Goal: Navigation & Orientation: Find specific page/section

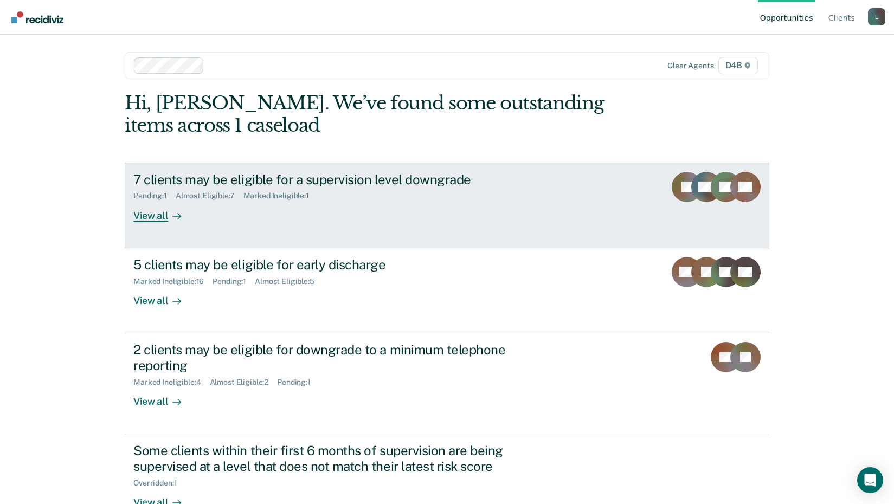
click at [163, 219] on div "View all" at bounding box center [163, 210] width 61 height 21
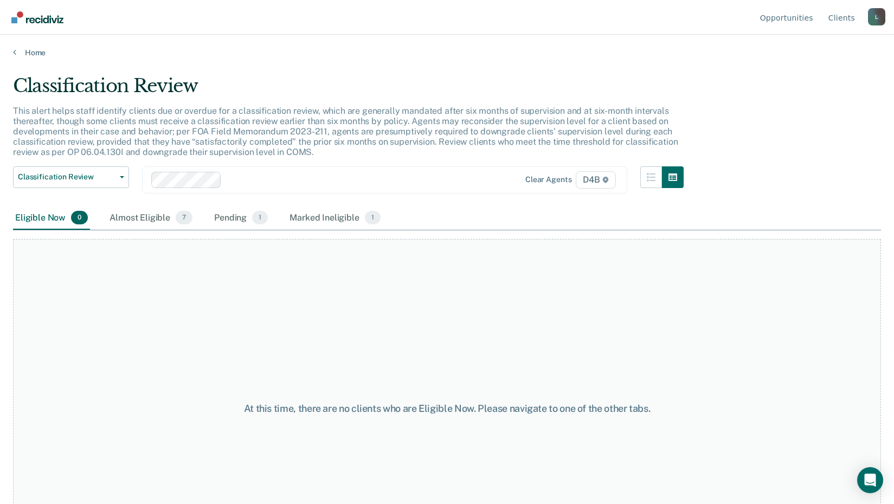
click at [18, 57] on main "Classification Review This alert helps staff identify clients due or overdue fo…" at bounding box center [447, 278] width 894 height 443
click at [16, 52] on icon at bounding box center [14, 52] width 3 height 9
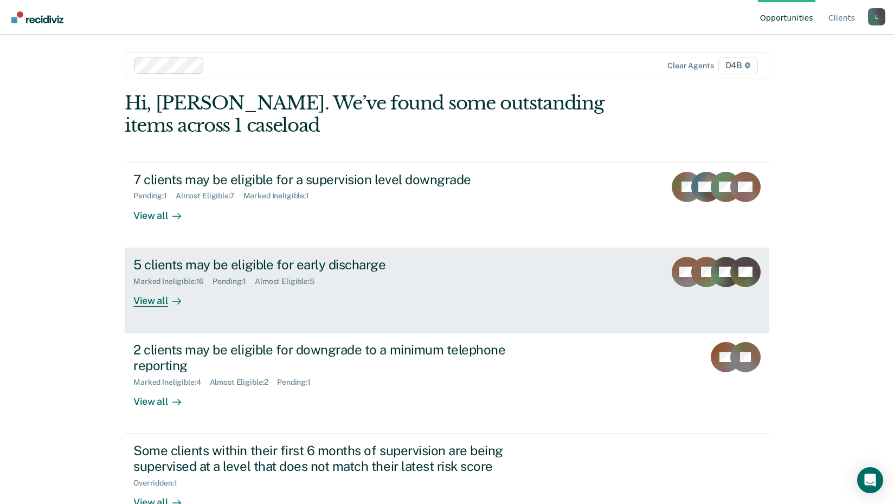
click at [154, 299] on div "View all" at bounding box center [163, 296] width 61 height 21
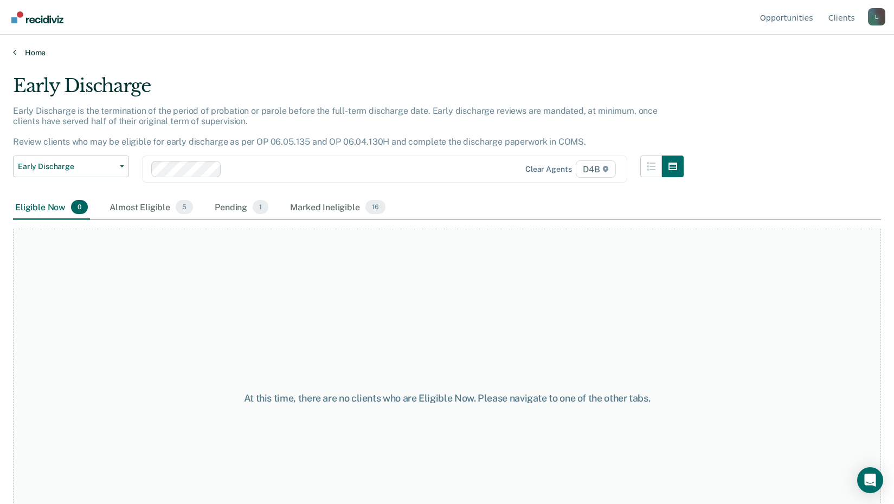
click at [13, 54] on icon at bounding box center [14, 52] width 3 height 9
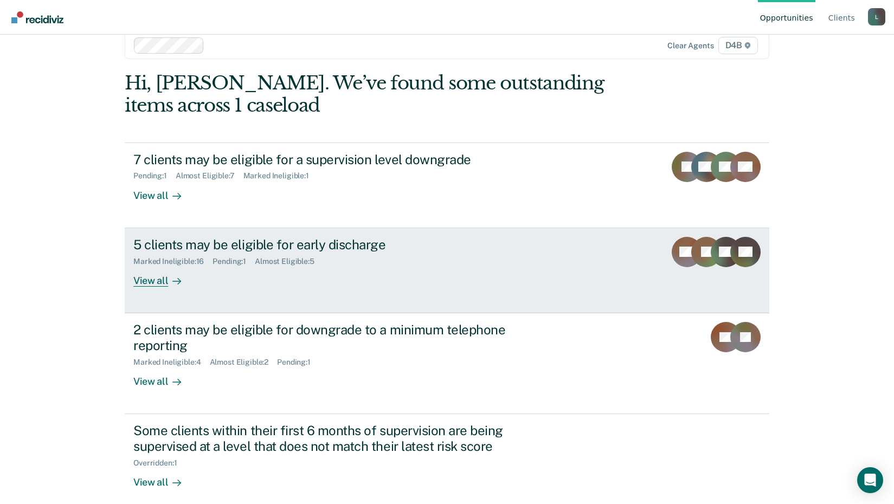
scroll to position [31, 0]
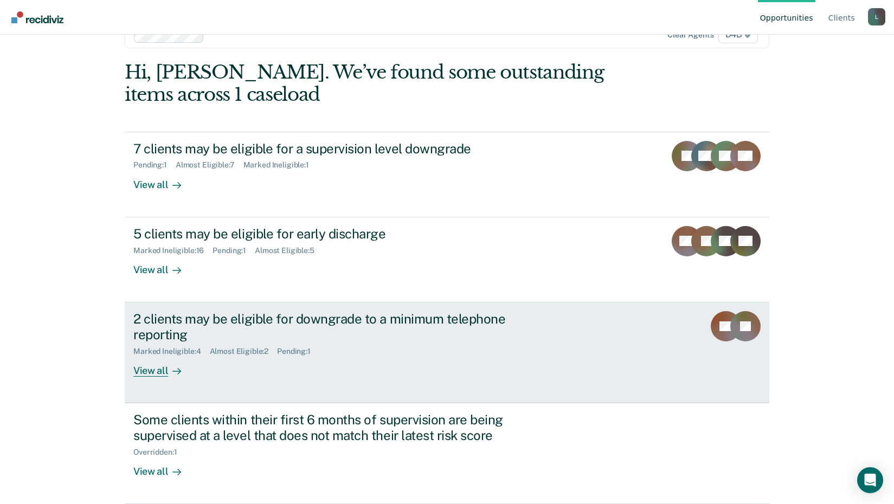
click at [168, 371] on div at bounding box center [174, 370] width 13 height 12
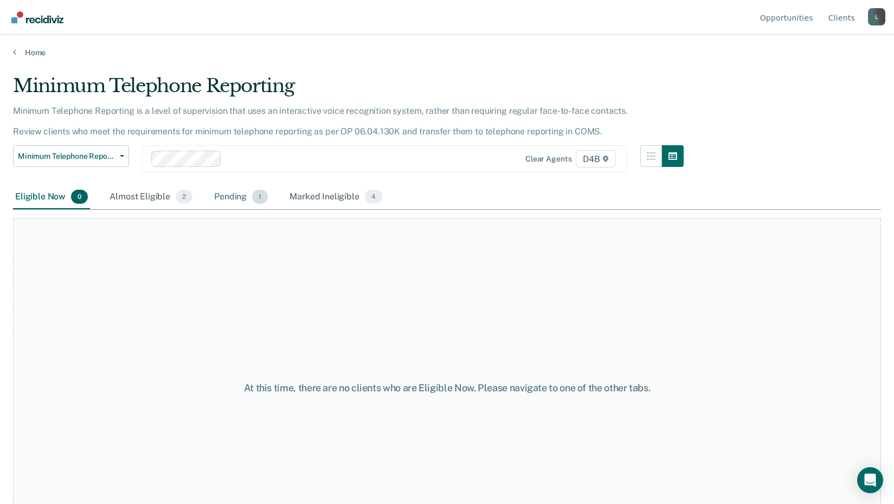
drag, startPoint x: 240, startPoint y: 197, endPoint x: 234, endPoint y: 196, distance: 6.2
click at [239, 197] on div "Pending 1" at bounding box center [241, 197] width 58 height 24
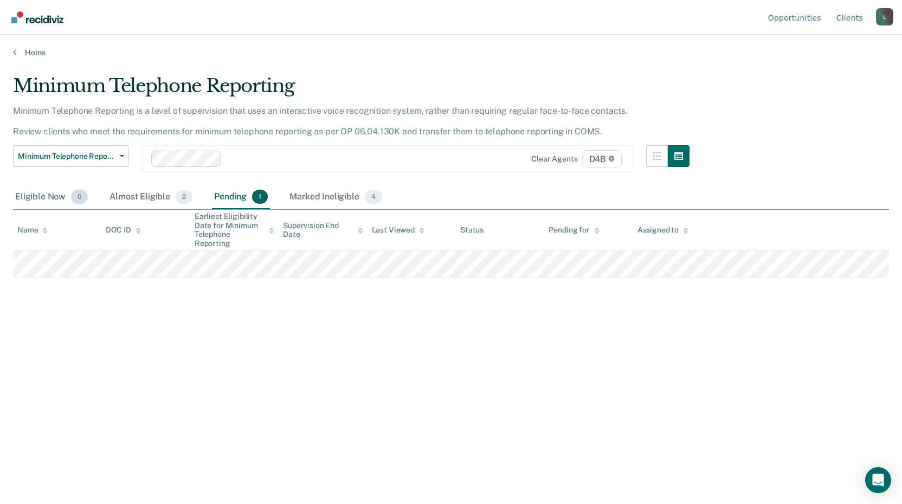
click at [37, 200] on div "Eligible Now 0" at bounding box center [51, 197] width 77 height 24
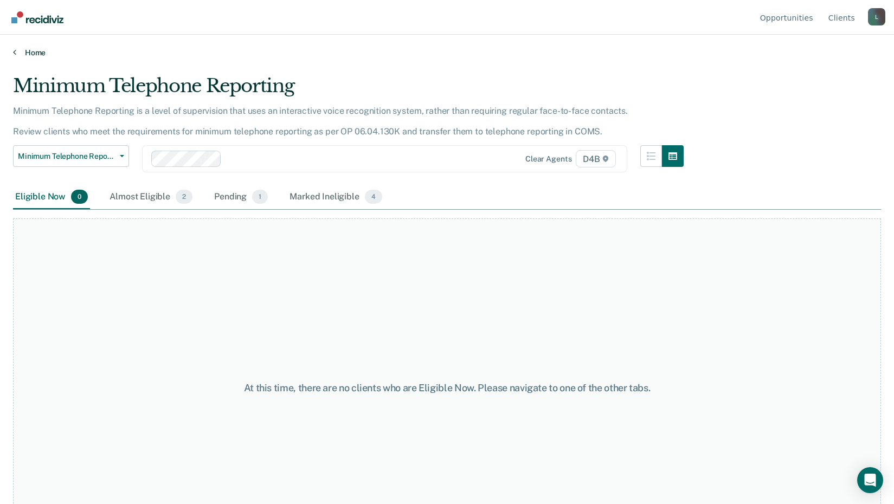
click at [17, 52] on link "Home" at bounding box center [447, 53] width 868 height 10
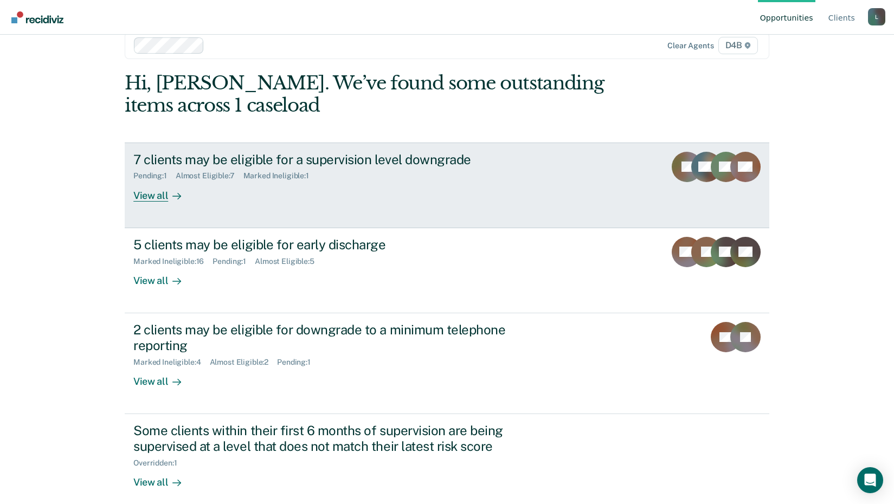
scroll to position [31, 0]
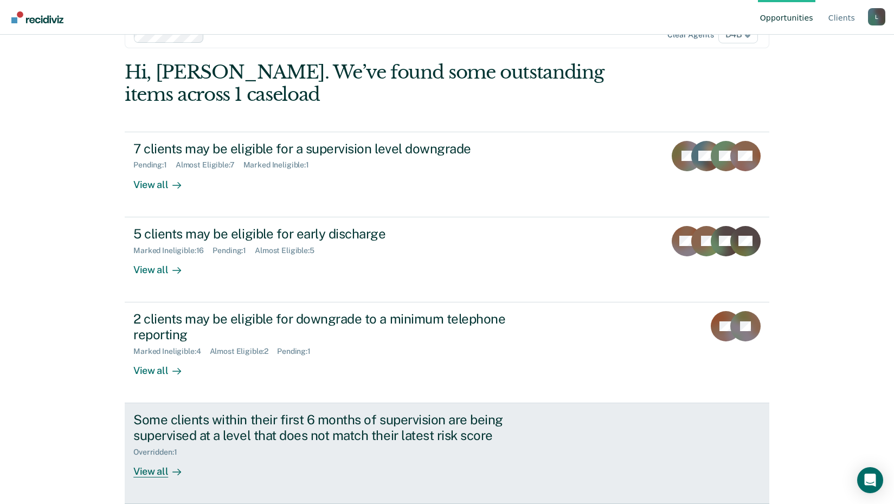
click at [145, 463] on div "View all" at bounding box center [163, 466] width 61 height 21
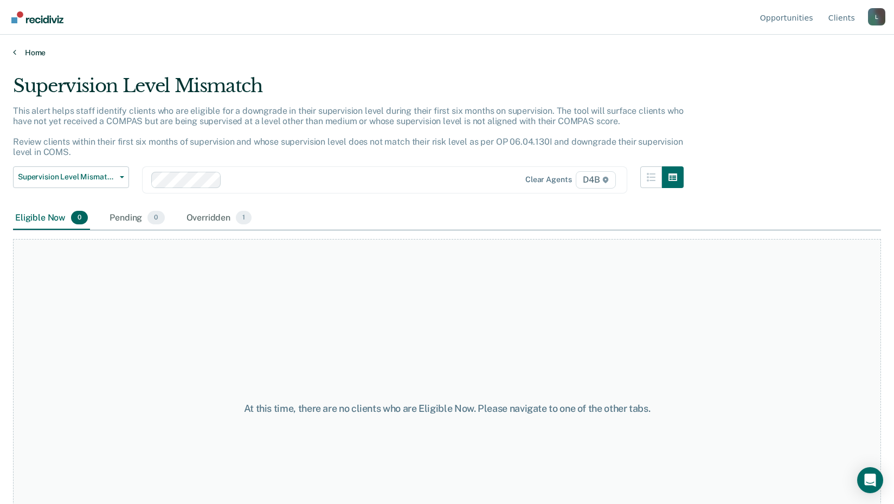
click at [26, 54] on link "Home" at bounding box center [447, 53] width 868 height 10
